Goal: Communication & Community: Ask a question

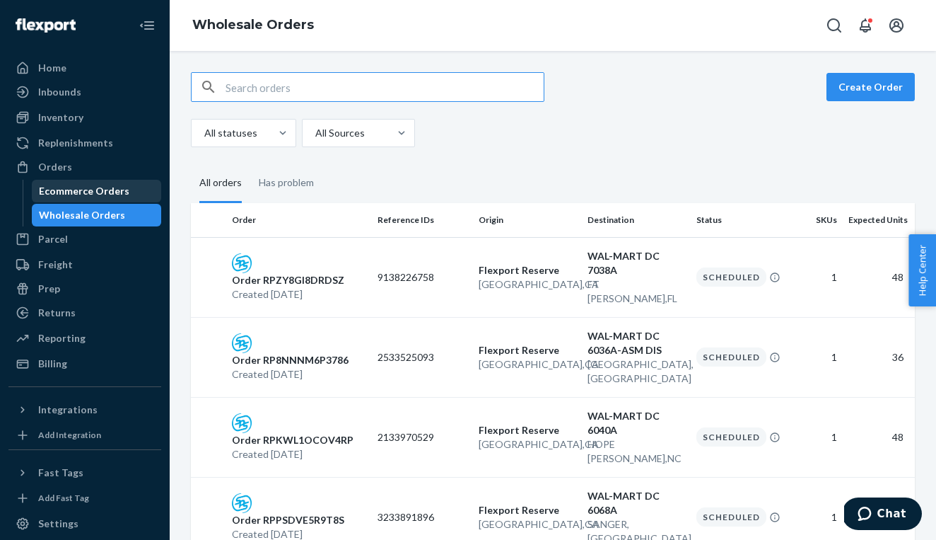
click at [133, 187] on div "Ecommerce Orders" at bounding box center [96, 191] width 127 height 20
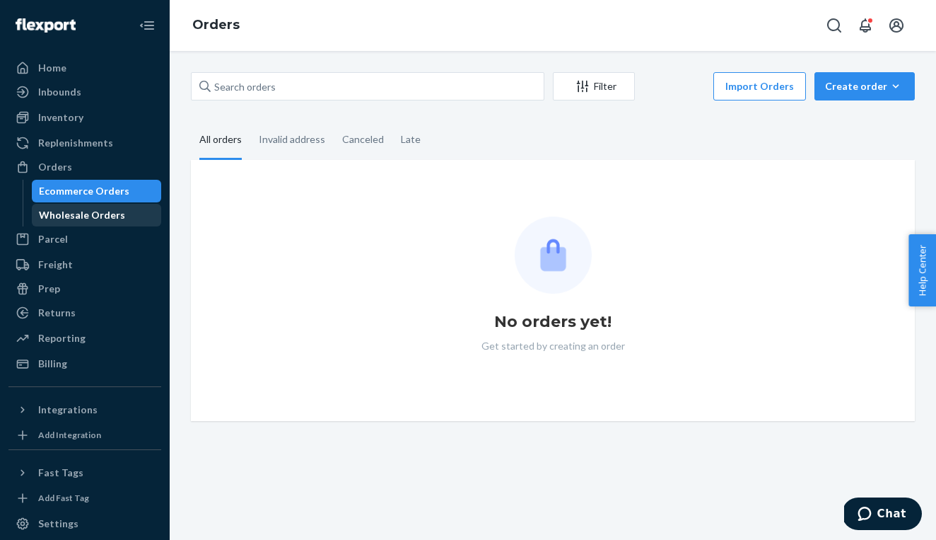
click at [119, 210] on div "Wholesale Orders" at bounding box center [96, 215] width 127 height 20
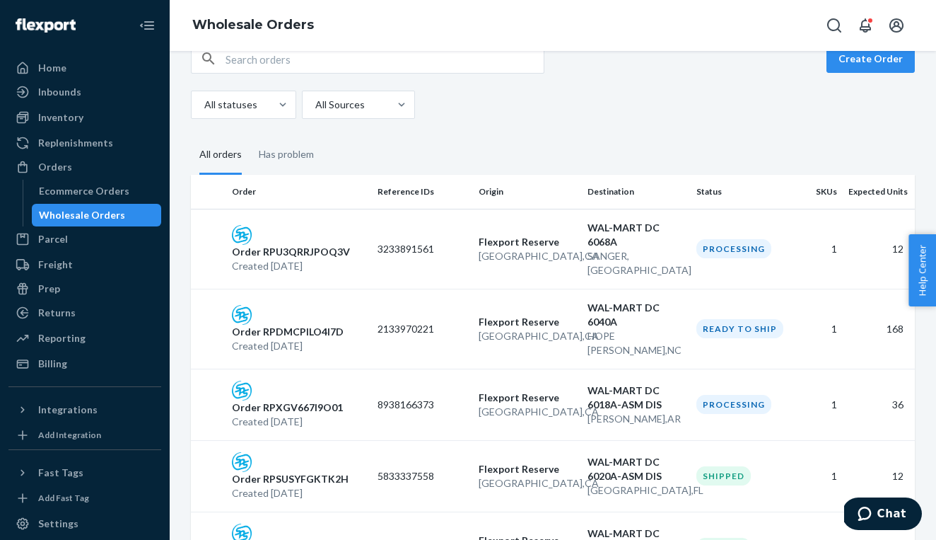
scroll to position [39, 0]
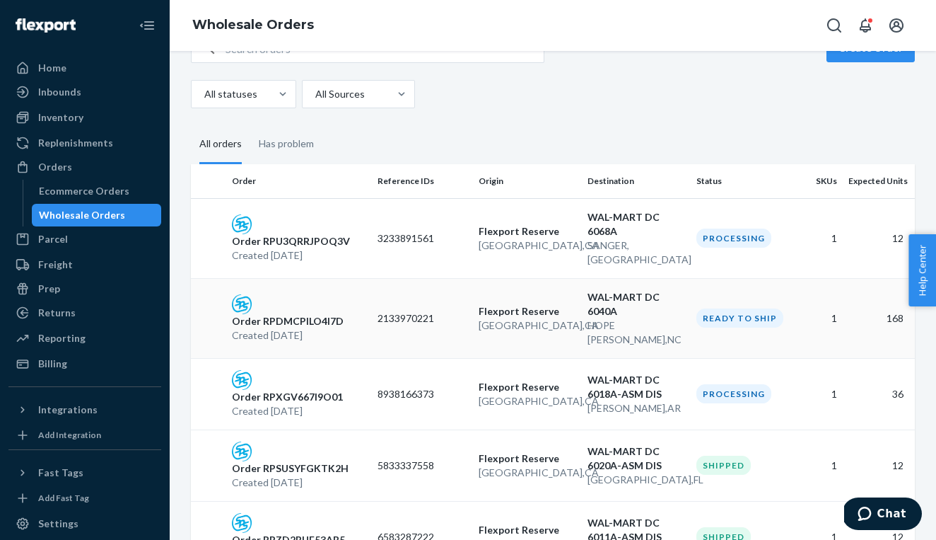
click at [492, 304] on p "Flexport Reserve" at bounding box center [528, 311] width 98 height 14
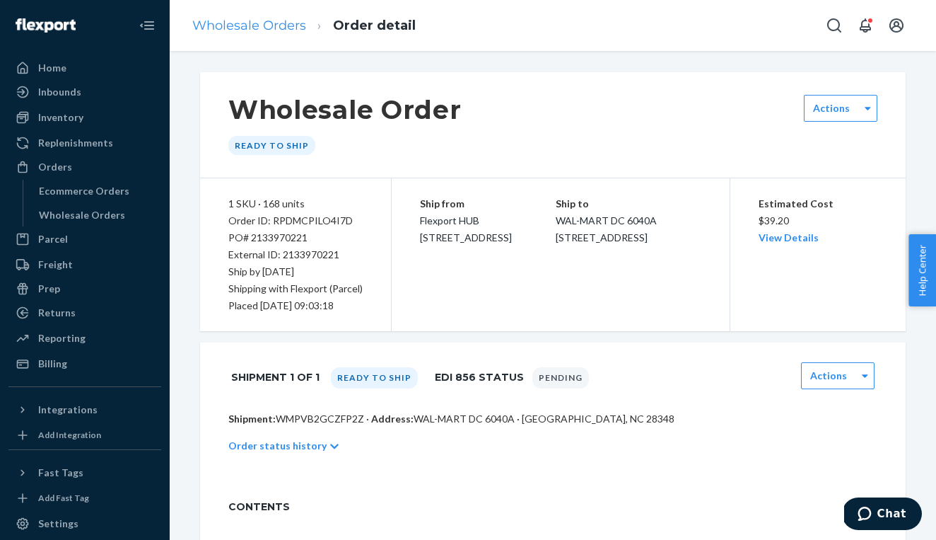
click at [247, 29] on link "Wholesale Orders" at bounding box center [249, 26] width 114 height 16
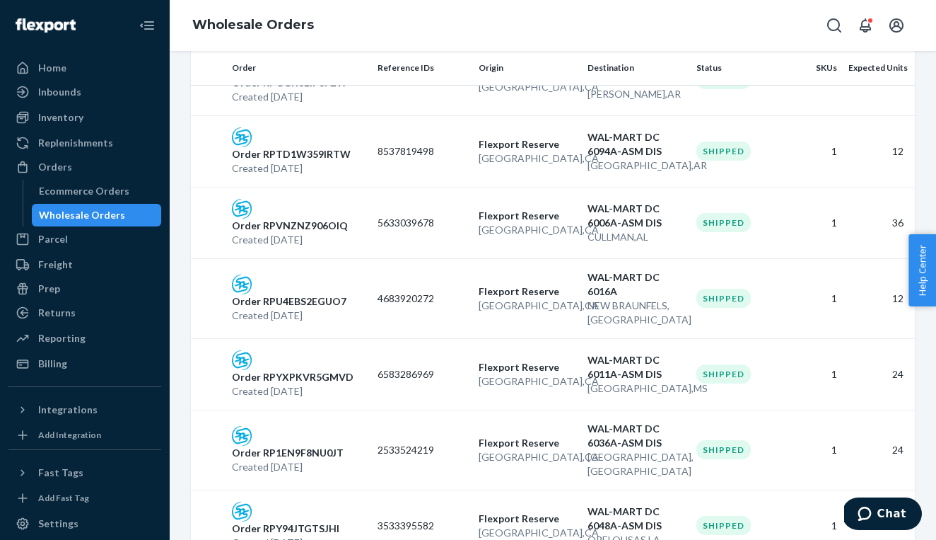
scroll to position [1555, 0]
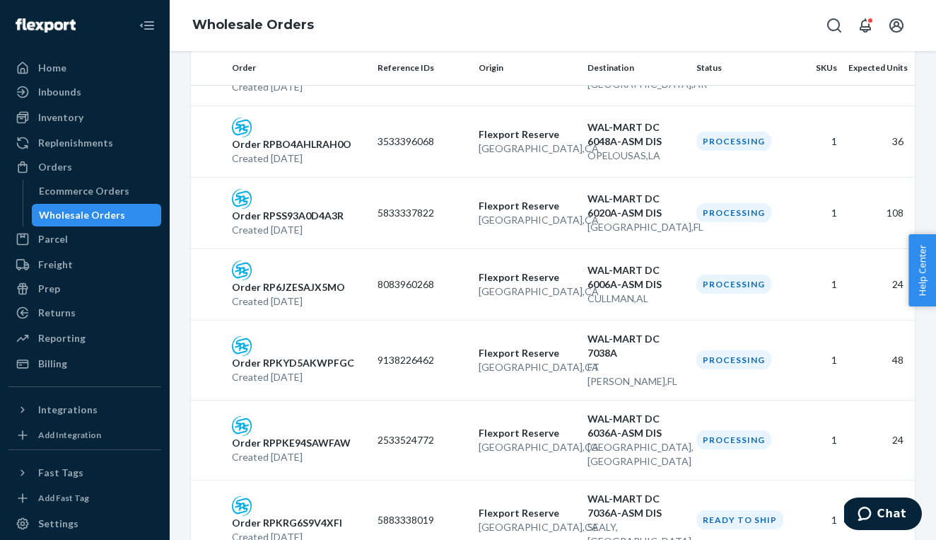
scroll to position [1227, 0]
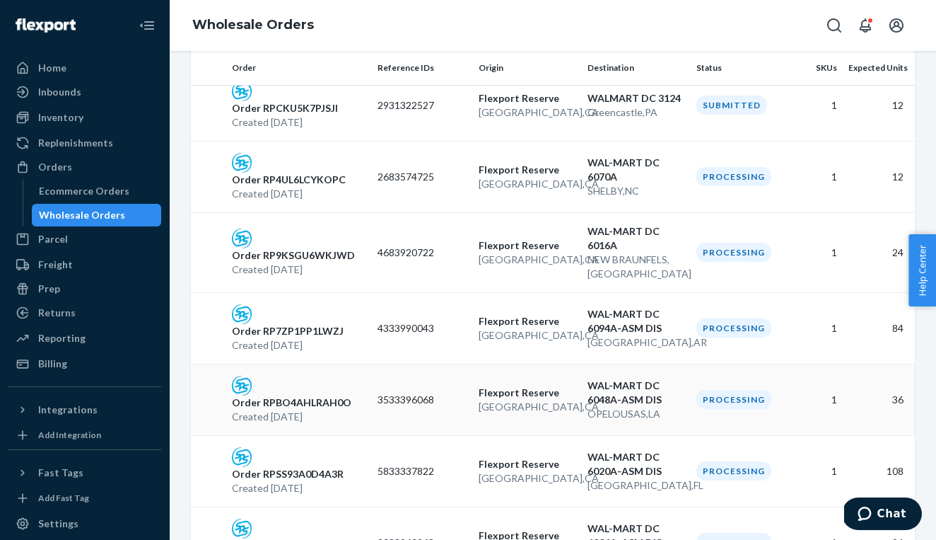
click at [325, 376] on div "Order RPBO4AHLRAH0O Created [DATE]" at bounding box center [299, 400] width 146 height 48
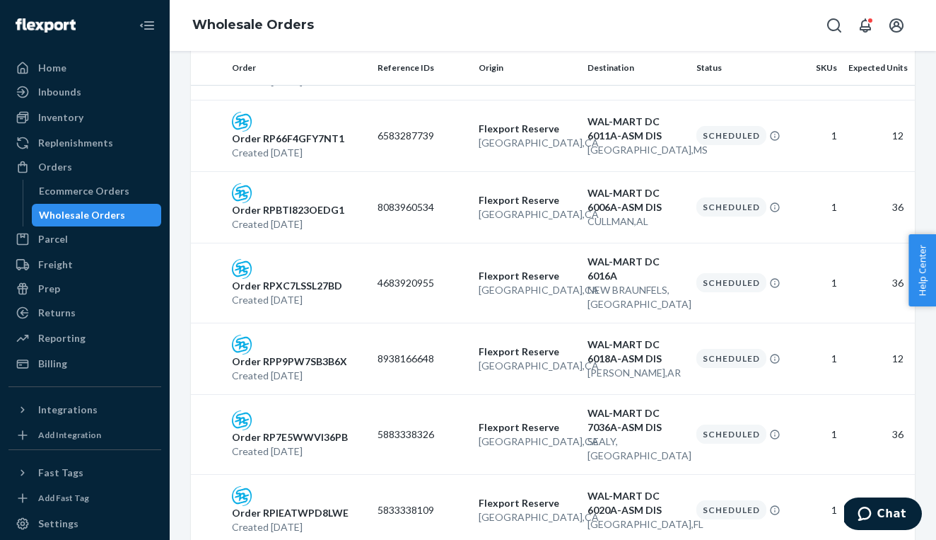
scroll to position [783, 0]
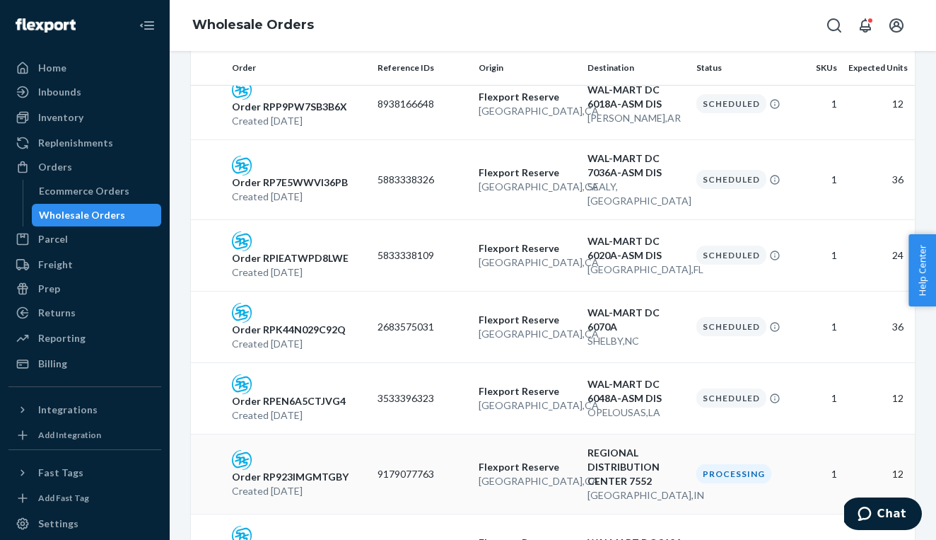
click at [320, 470] on p "Order RP923IMGMTGBY" at bounding box center [290, 477] width 117 height 14
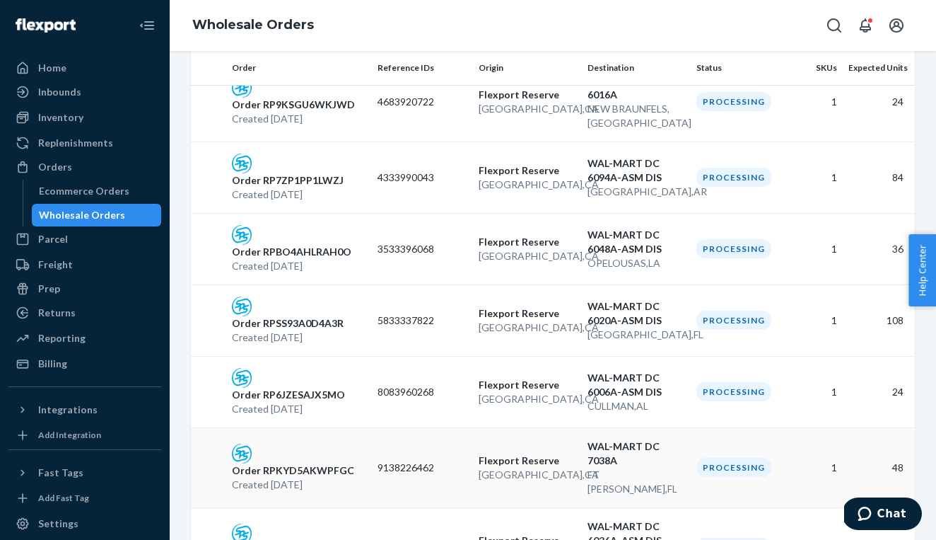
scroll to position [1549, 0]
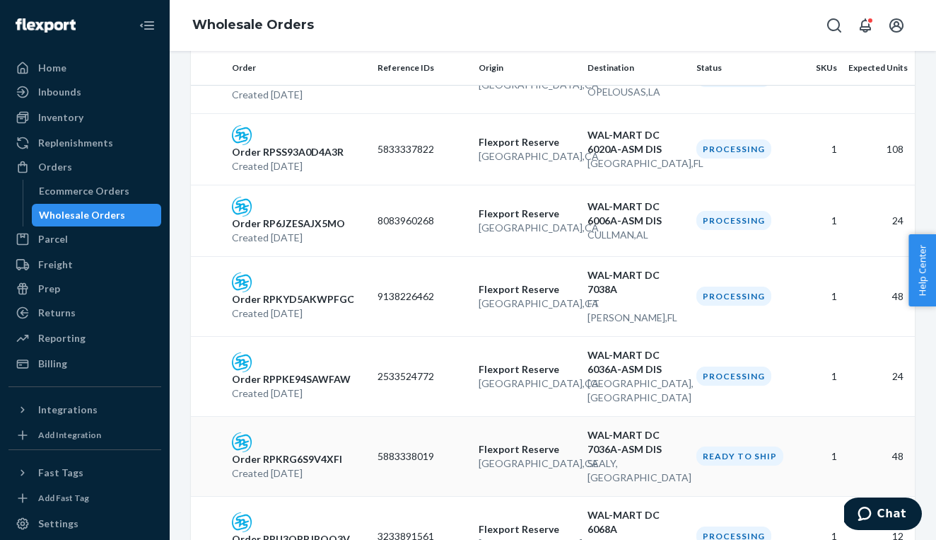
click at [291, 466] on p "Created [DATE]" at bounding box center [287, 473] width 110 height 14
click at [369, 512] on div "Order RPU3QRRJPOQ3V Created [DATE]" at bounding box center [299, 536] width 146 height 48
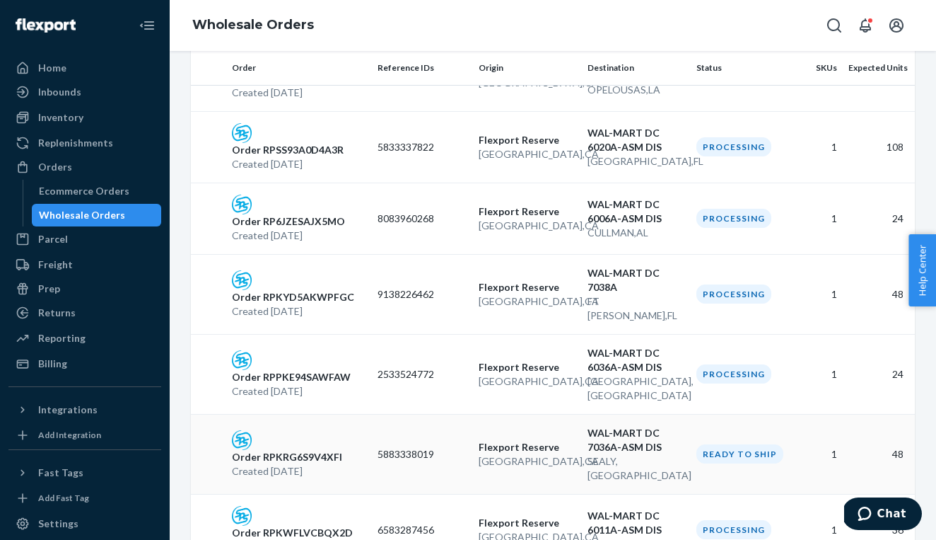
scroll to position [1550, 0]
click at [349, 431] on div "Order RPKRG6S9V4XFI Created [DATE]" at bounding box center [299, 455] width 146 height 48
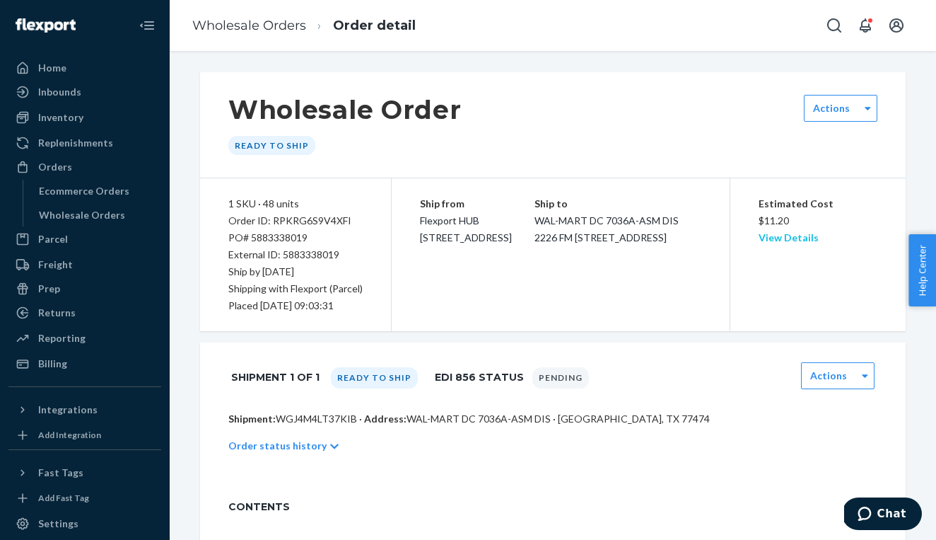
click at [774, 238] on link "View Details" at bounding box center [789, 237] width 60 height 12
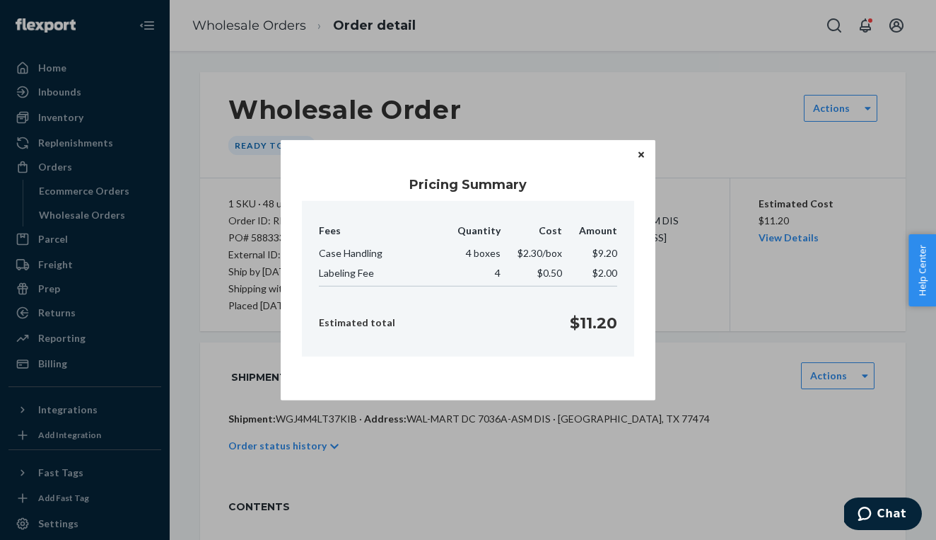
click at [642, 156] on icon "Close" at bounding box center [642, 155] width 6 height 6
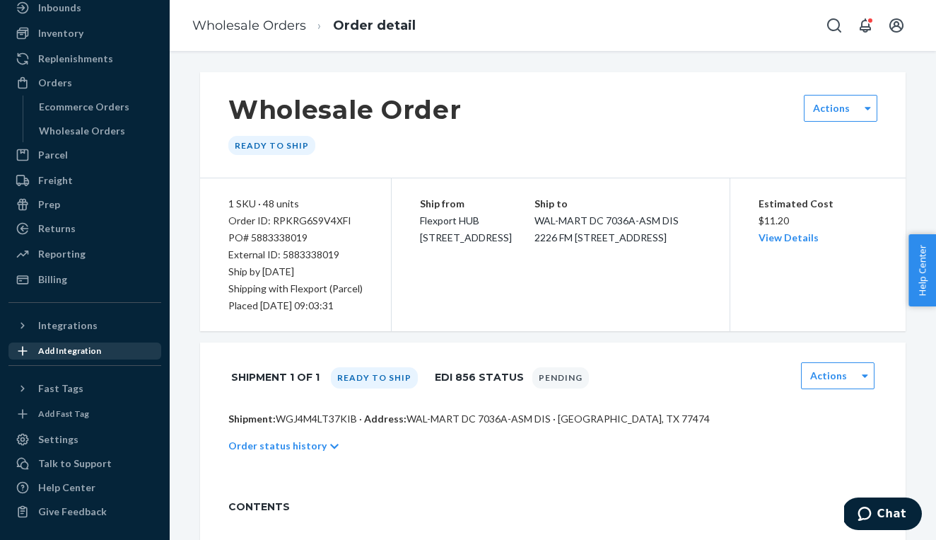
scroll to position [95, 0]
click at [63, 464] on div "Talk to Support" at bounding box center [75, 463] width 74 height 14
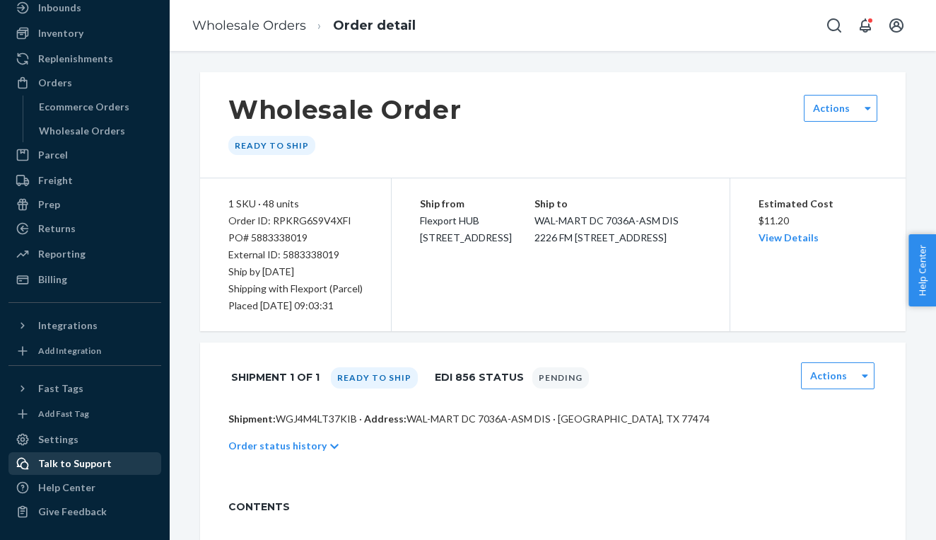
scroll to position [0, 0]
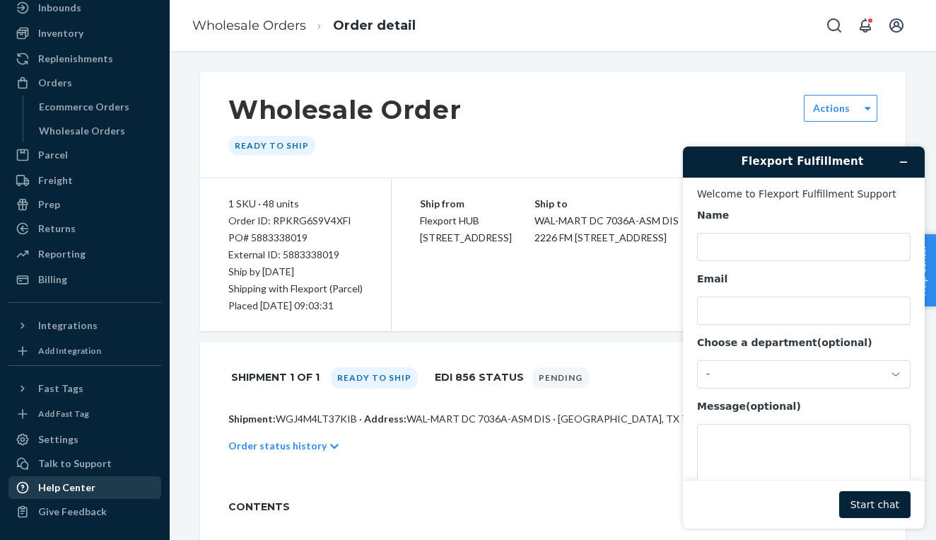
click at [63, 483] on div "Help Center" at bounding box center [66, 487] width 57 height 14
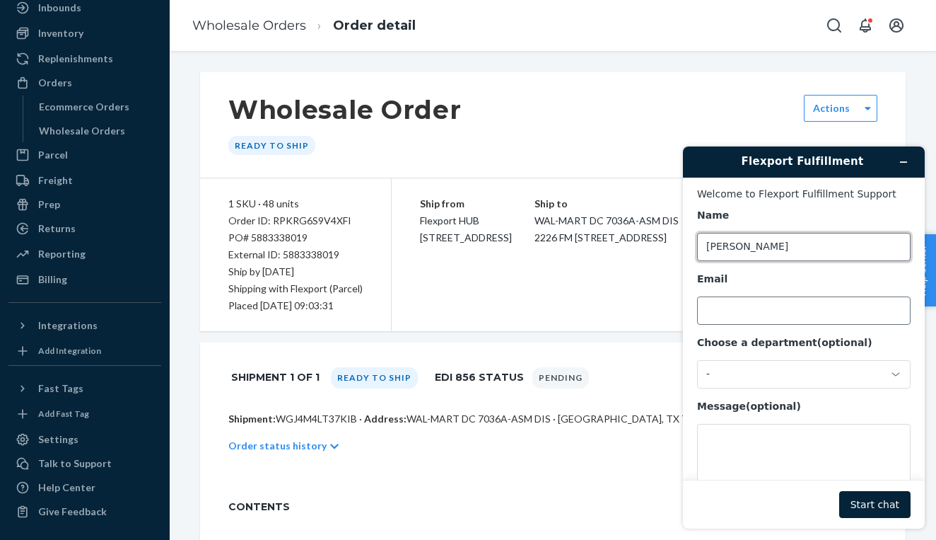
type input "[PERSON_NAME]"
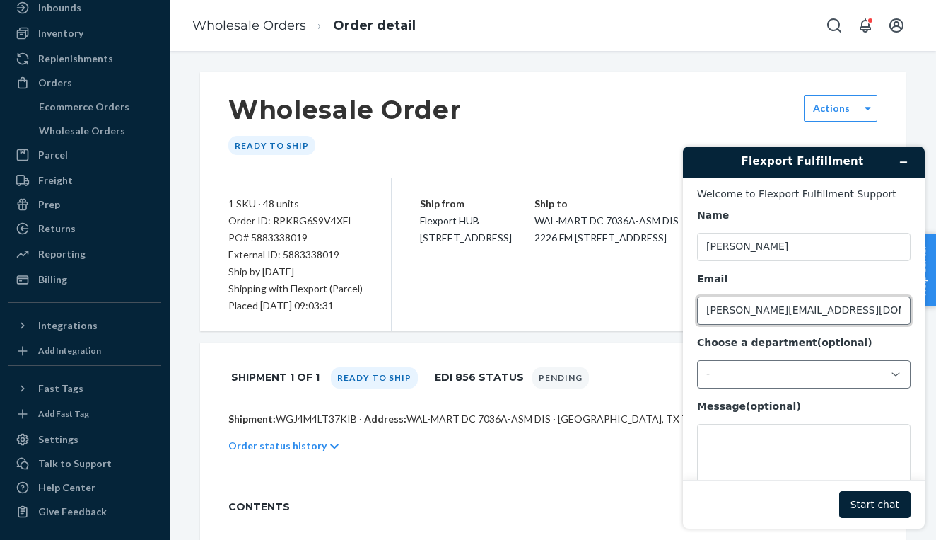
type input "[PERSON_NAME][EMAIL_ADDRESS][DOMAIN_NAME]"
click at [765, 373] on div "-" at bounding box center [796, 374] width 178 height 13
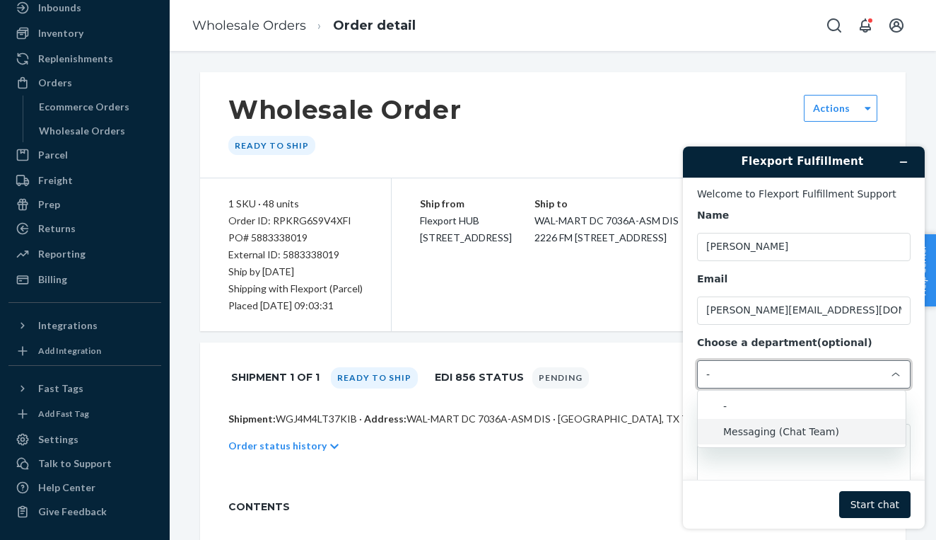
click at [765, 430] on li "Messaging (Chat Team)" at bounding box center [802, 431] width 208 height 25
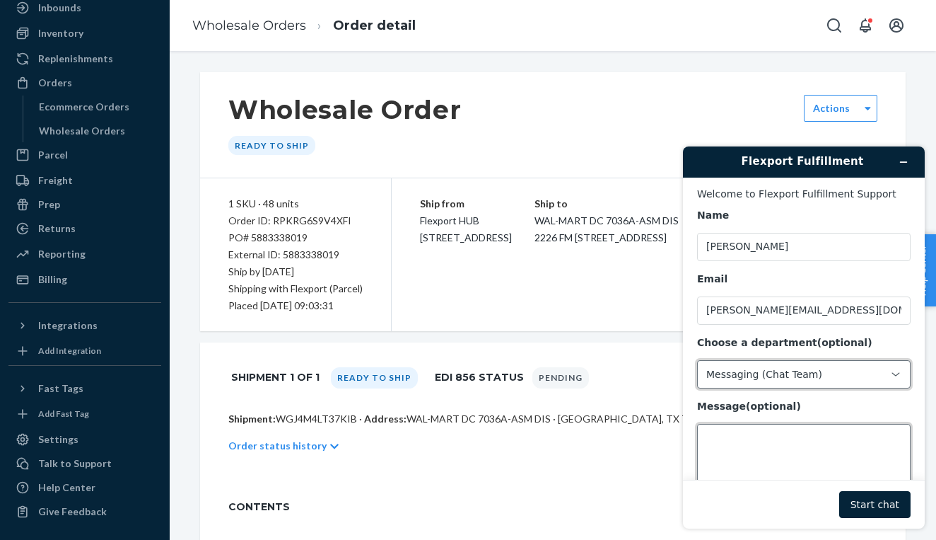
click at [752, 441] on textarea "Message (optional)" at bounding box center [804, 463] width 214 height 79
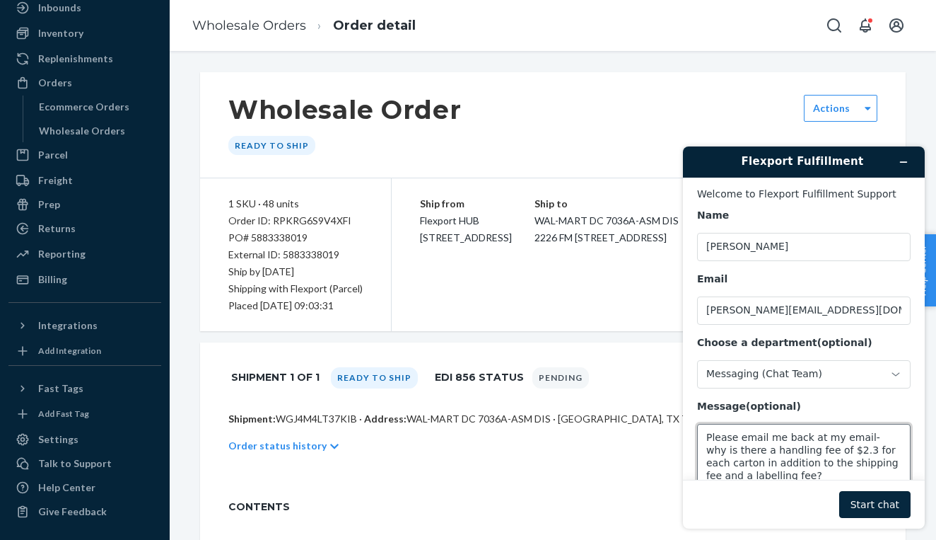
type textarea "Please email me back at my email- why is there a handling fee of $2.3 for each …"
click at [886, 509] on button "Start chat" at bounding box center [875, 504] width 71 height 27
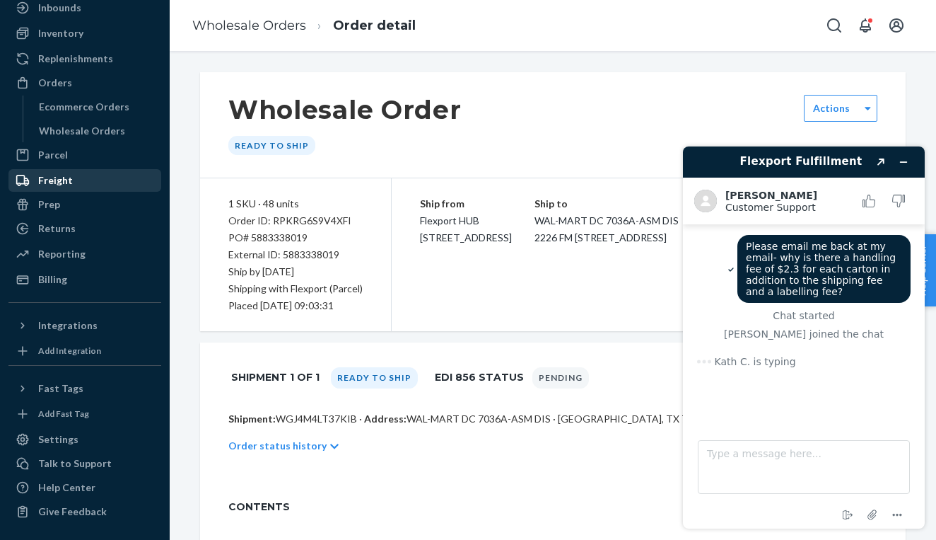
click at [86, 170] on div "Freight" at bounding box center [85, 180] width 150 height 20
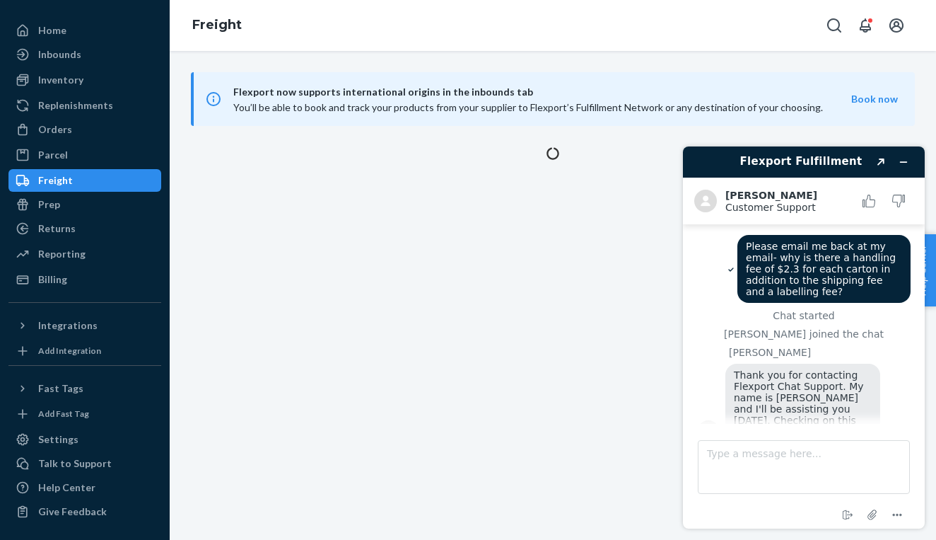
scroll to position [28, 0]
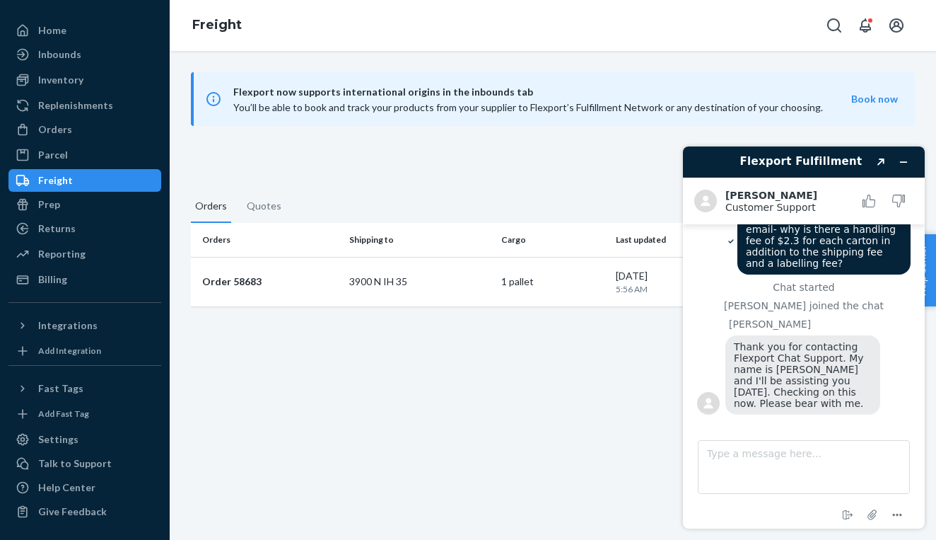
click at [59, 180] on link "Freight" at bounding box center [84, 180] width 153 height 23
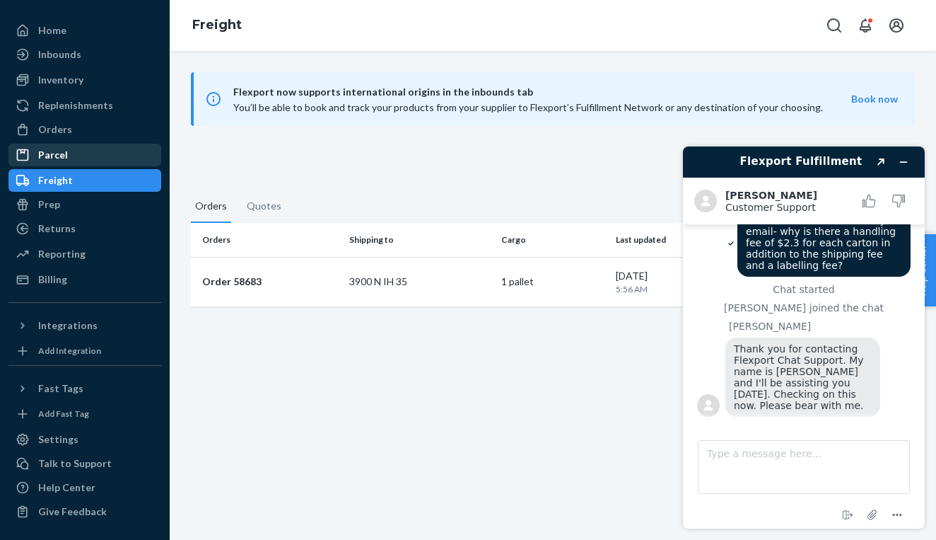
click at [39, 145] on div "Parcel" at bounding box center [85, 155] width 150 height 20
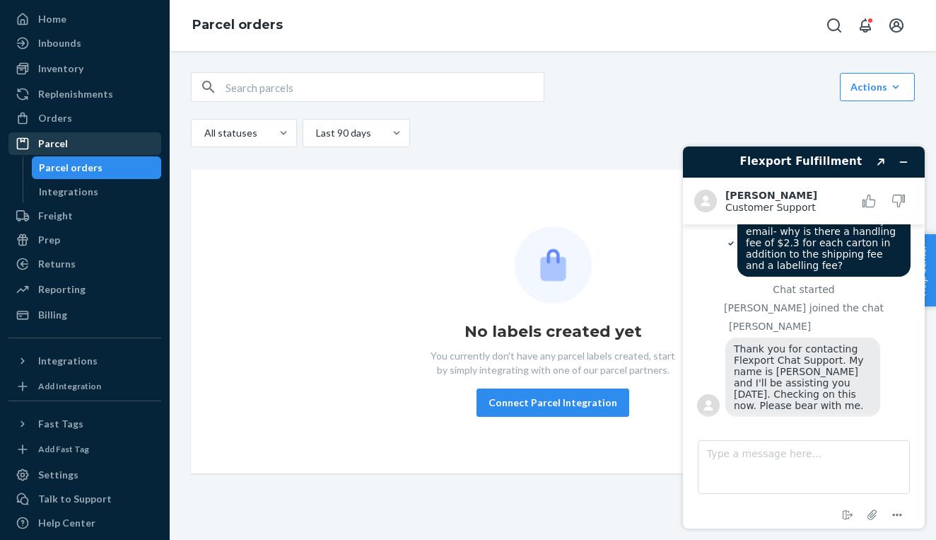
click at [76, 140] on div "Parcel" at bounding box center [85, 144] width 150 height 20
click at [74, 120] on div "Orders" at bounding box center [85, 118] width 150 height 20
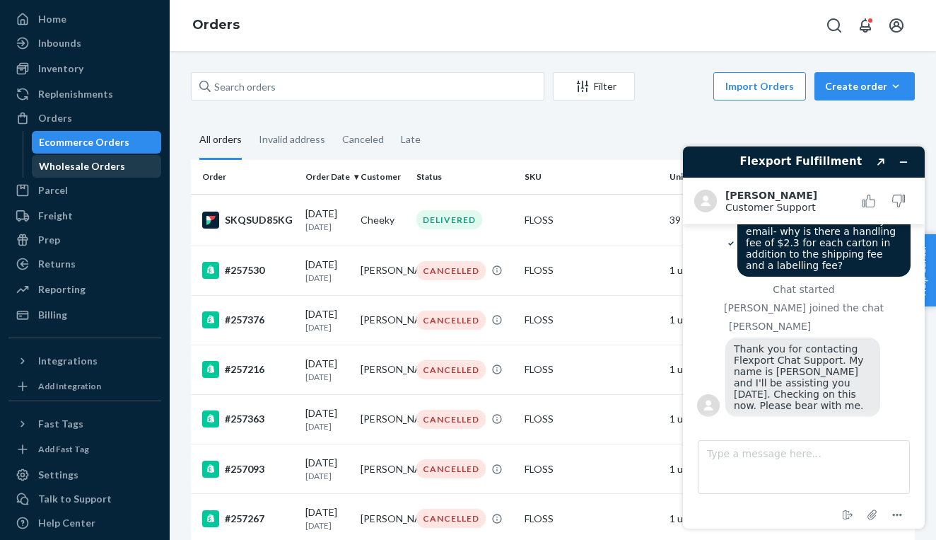
click at [77, 161] on div "Wholesale Orders" at bounding box center [82, 166] width 86 height 14
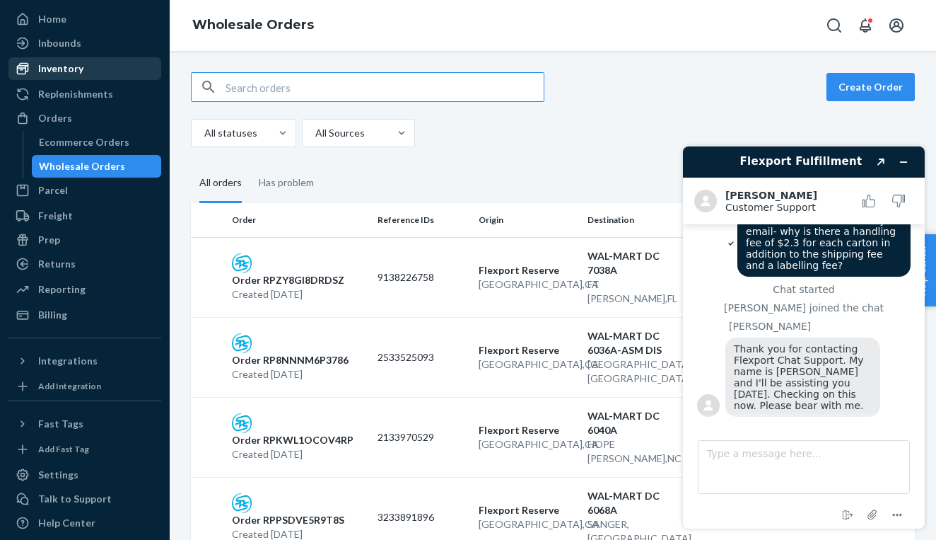
click at [53, 62] on div "Inventory" at bounding box center [60, 69] width 45 height 14
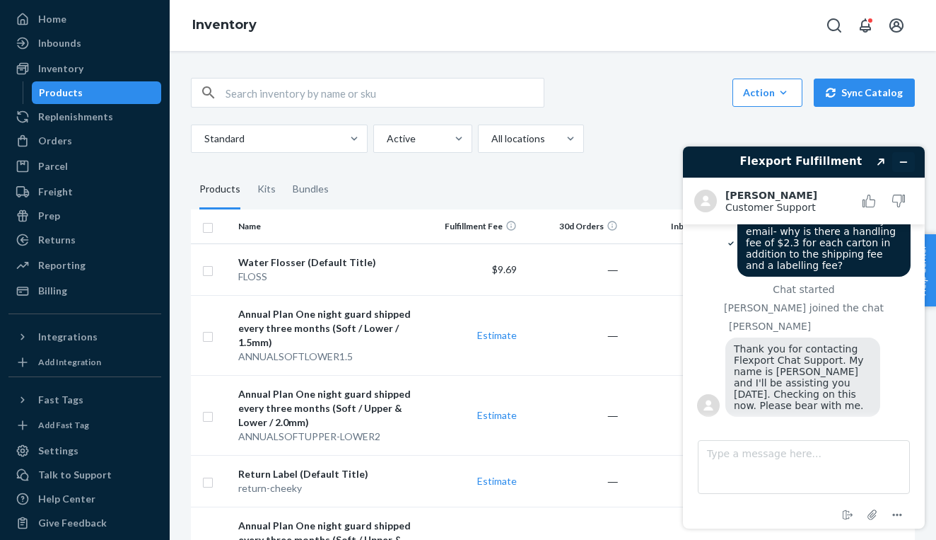
click at [912, 161] on button "Minimize widget" at bounding box center [904, 162] width 23 height 20
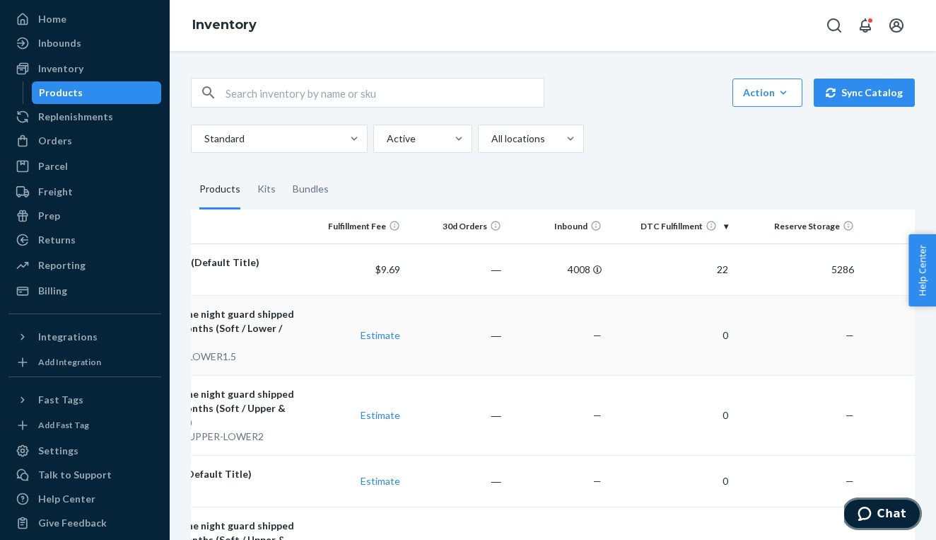
scroll to position [0, 182]
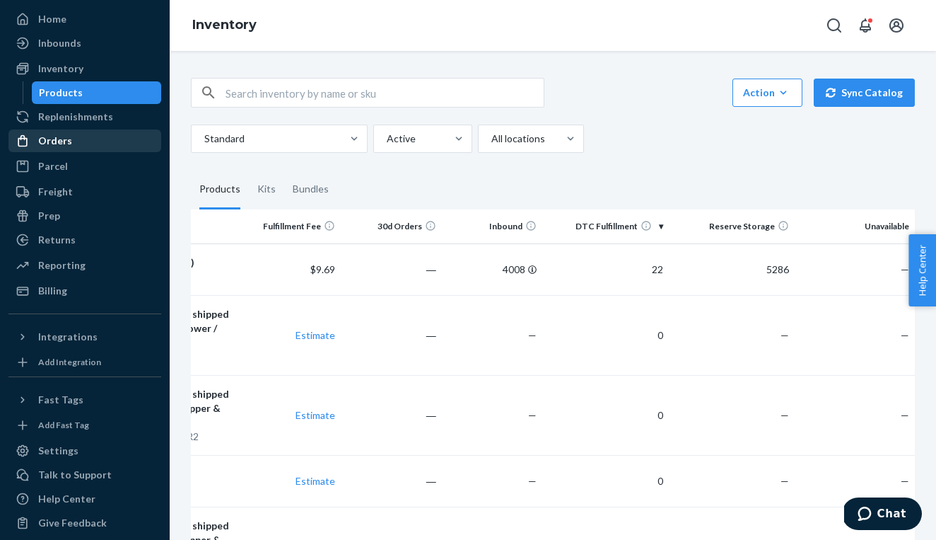
click at [76, 141] on div "Orders" at bounding box center [85, 141] width 150 height 20
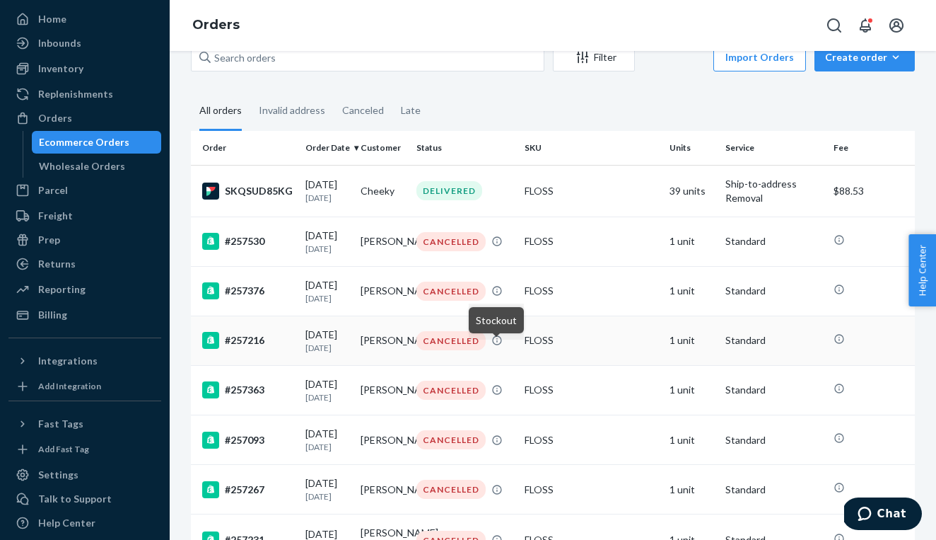
scroll to position [30, 0]
click at [120, 170] on div "Wholesale Orders" at bounding box center [96, 166] width 127 height 20
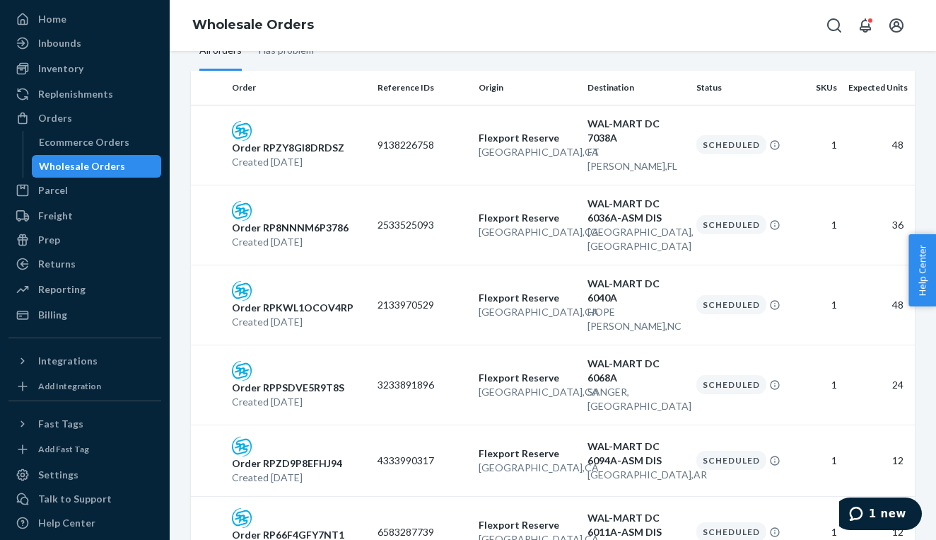
scroll to position [112, 0]
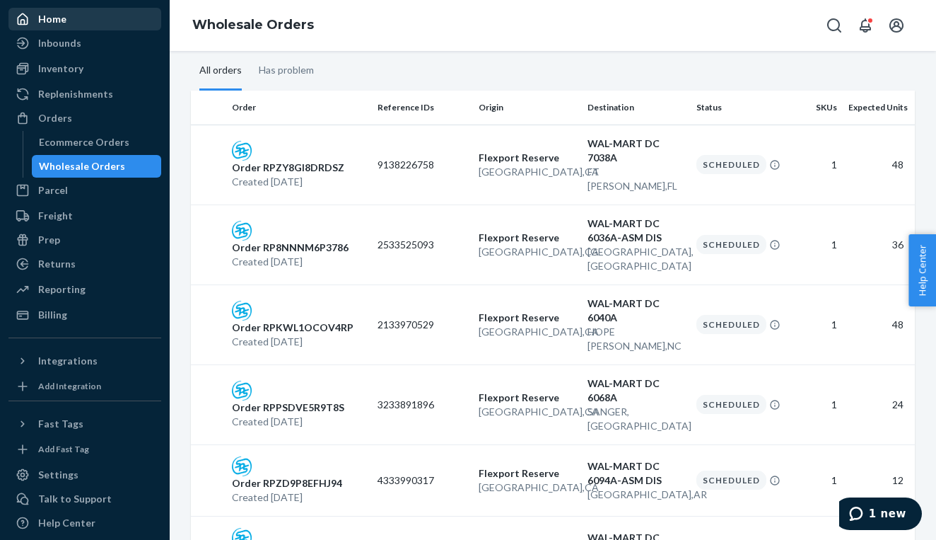
click at [45, 20] on div "Home" at bounding box center [52, 19] width 28 height 14
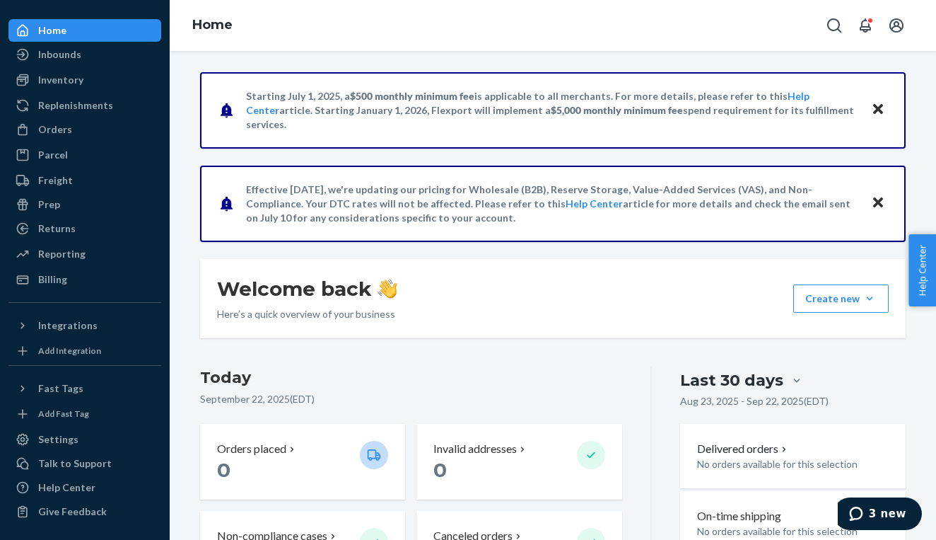
click at [877, 518] on span "3 new" at bounding box center [887, 513] width 37 height 13
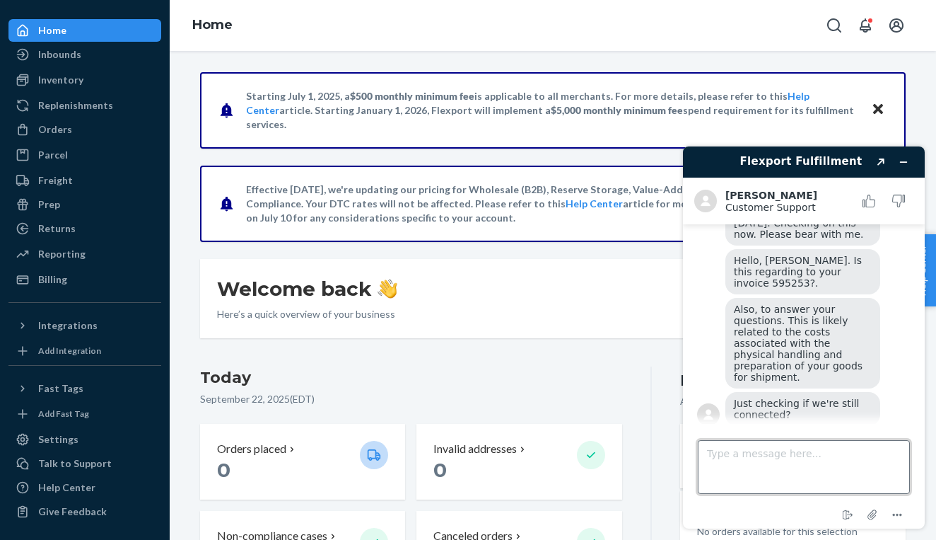
click at [802, 468] on textarea "Type a message here..." at bounding box center [804, 467] width 212 height 54
type textarea "I had opened a case about the invoice bu never heard back"
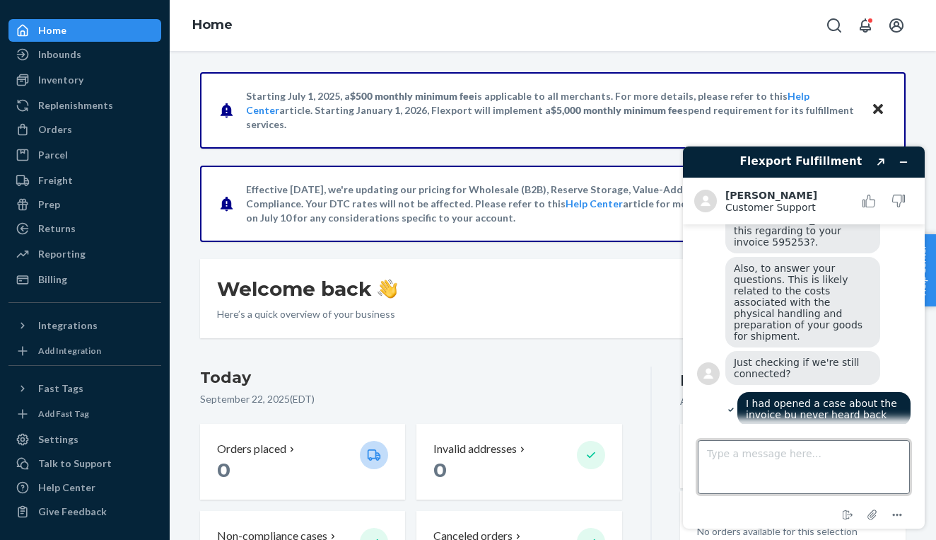
scroll to position [393, 0]
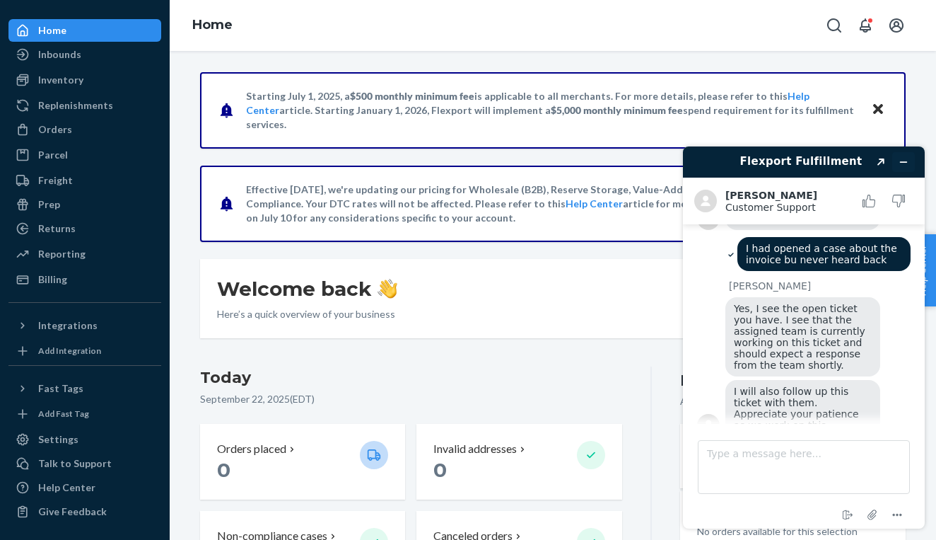
click at [907, 158] on icon "Minimize widget" at bounding box center [904, 162] width 10 height 10
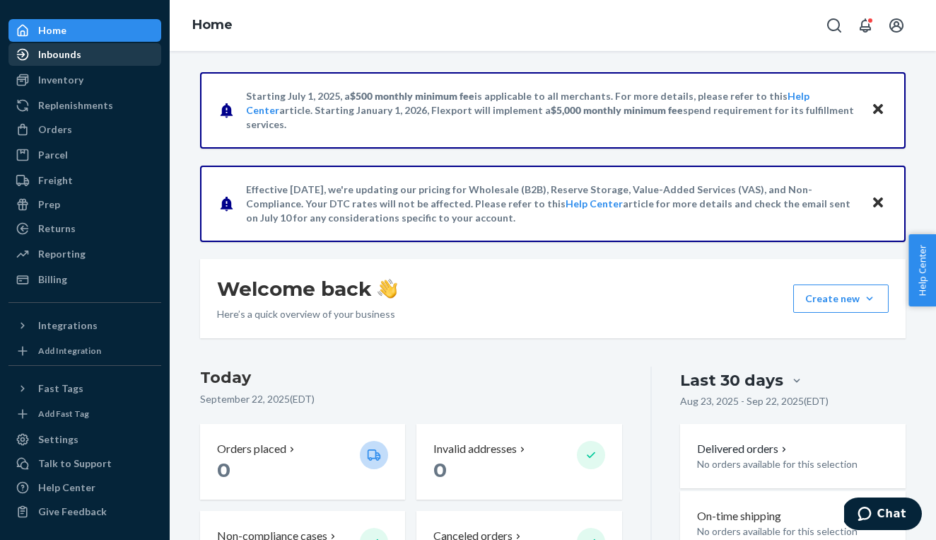
click at [74, 47] on div "Inbounds" at bounding box center [59, 54] width 43 height 14
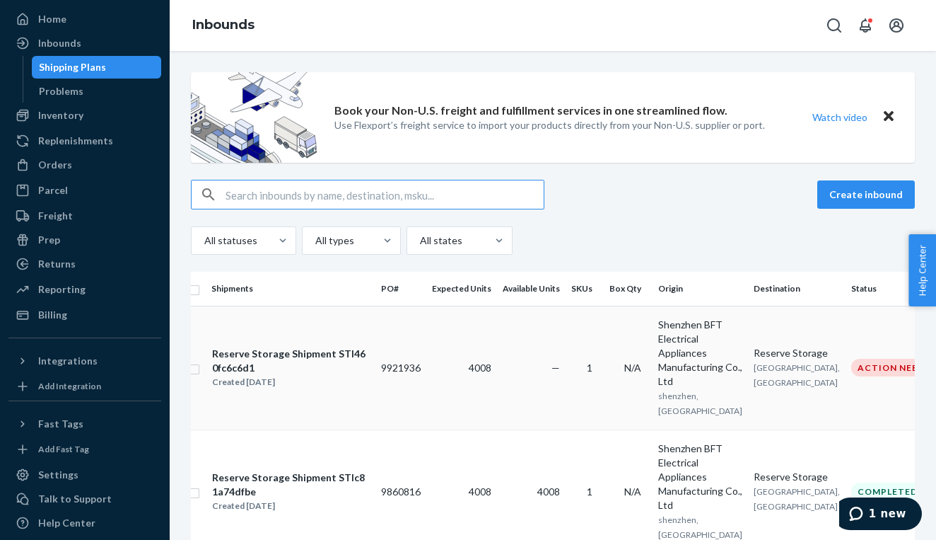
scroll to position [0, 13]
click at [881, 510] on span "1 new" at bounding box center [887, 513] width 37 height 13
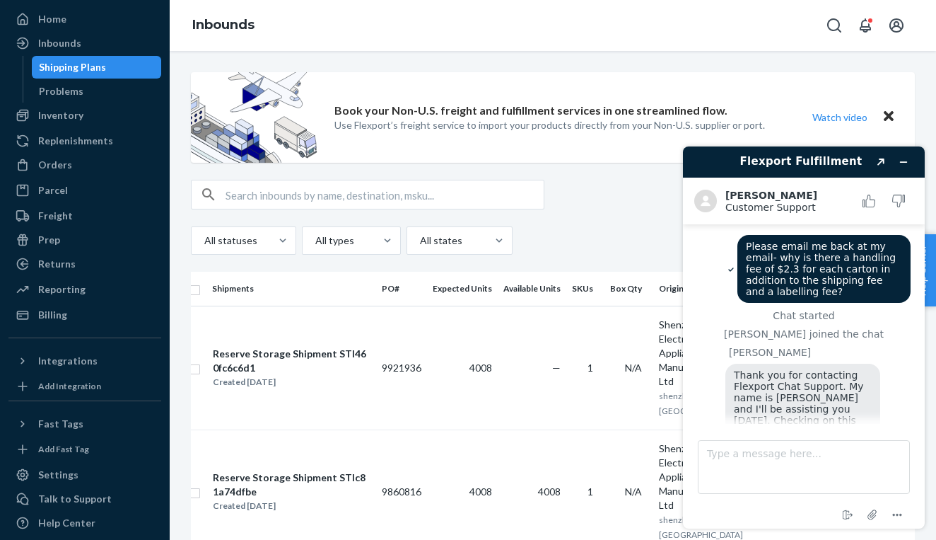
scroll to position [431, 0]
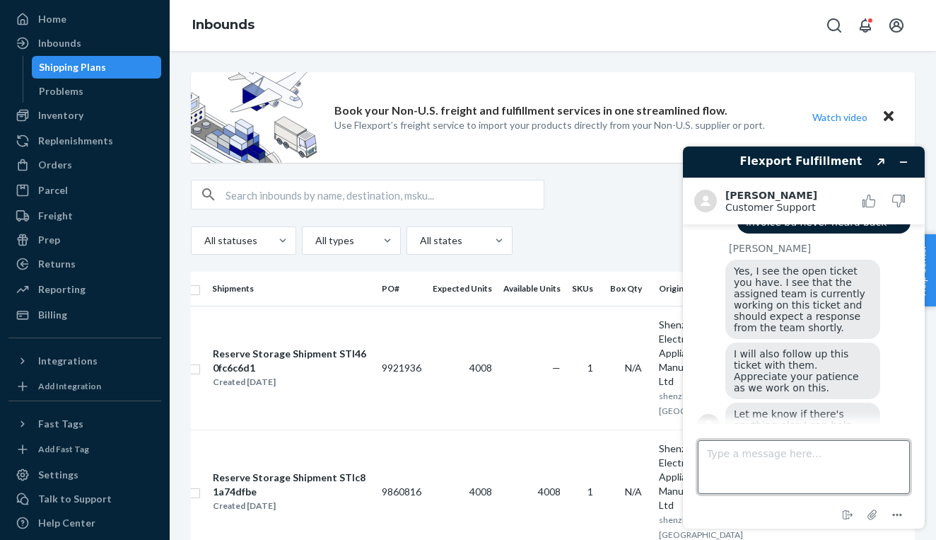
click at [858, 468] on textarea "Type a message here..." at bounding box center [804, 467] width 212 height 54
